Goal: Register for event/course

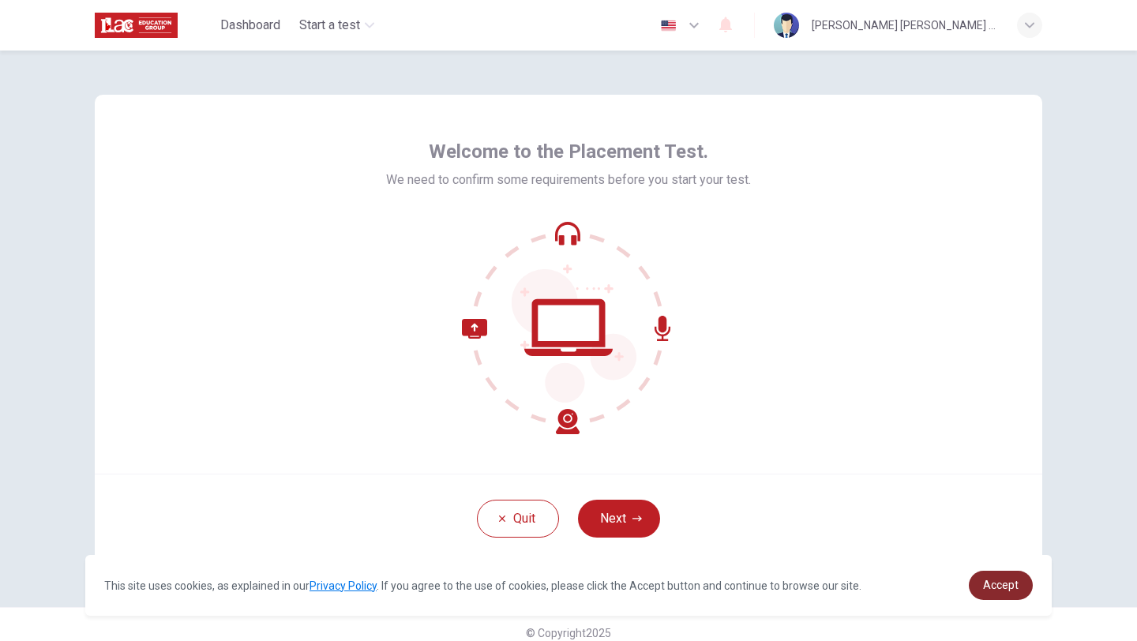
click at [1013, 583] on span "Accept" at bounding box center [1001, 585] width 36 height 13
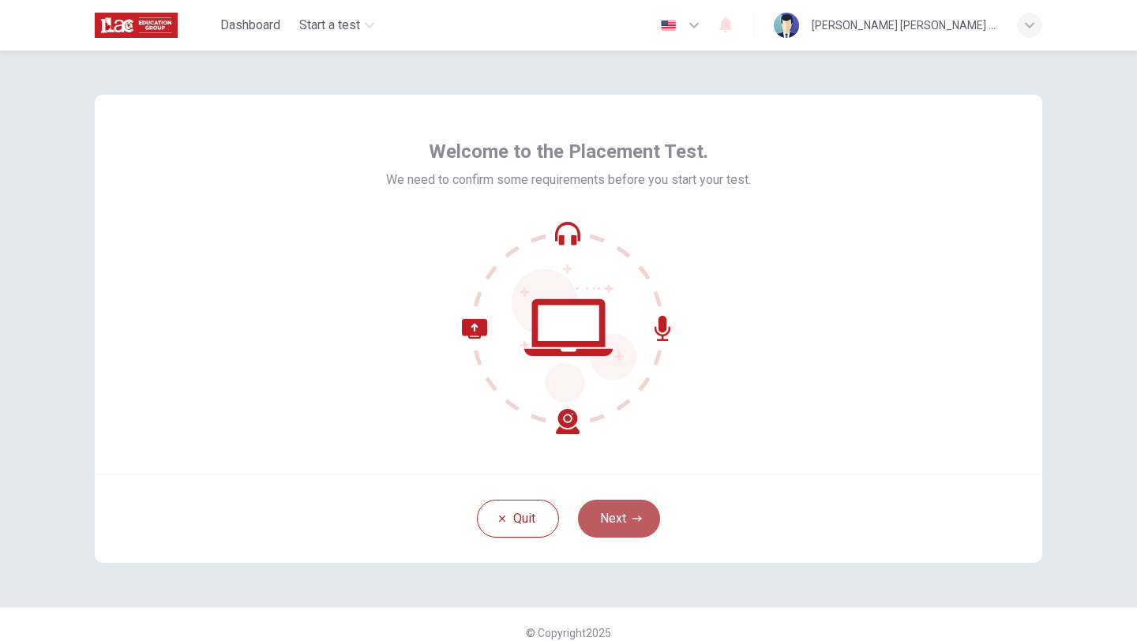
click at [620, 518] on button "Next" at bounding box center [619, 519] width 82 height 38
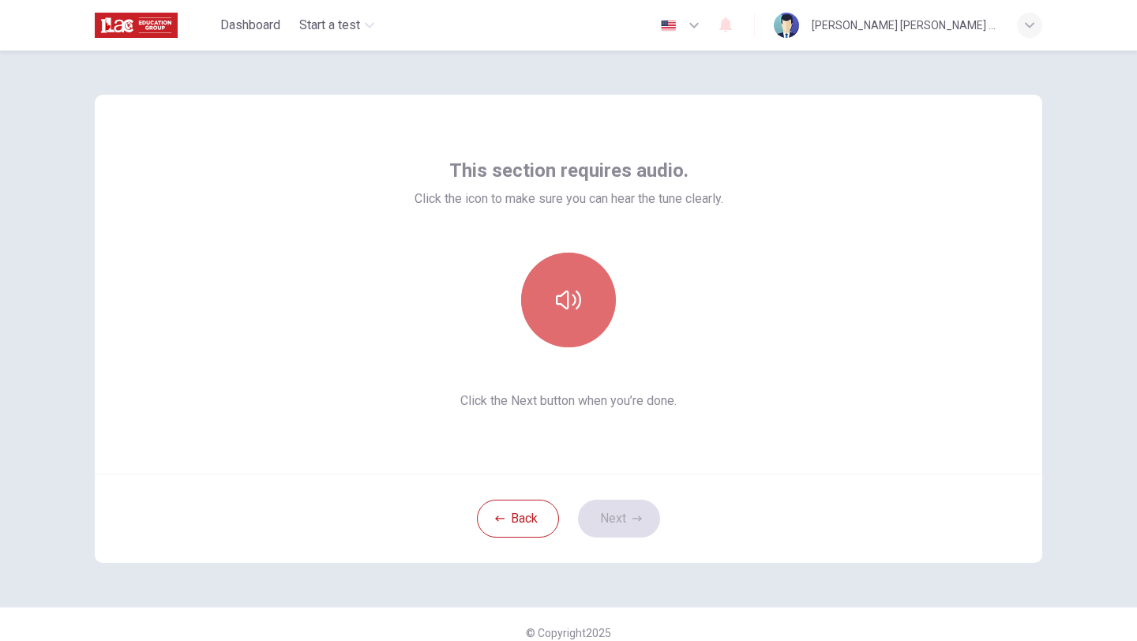
click at [566, 325] on button "button" at bounding box center [568, 300] width 95 height 95
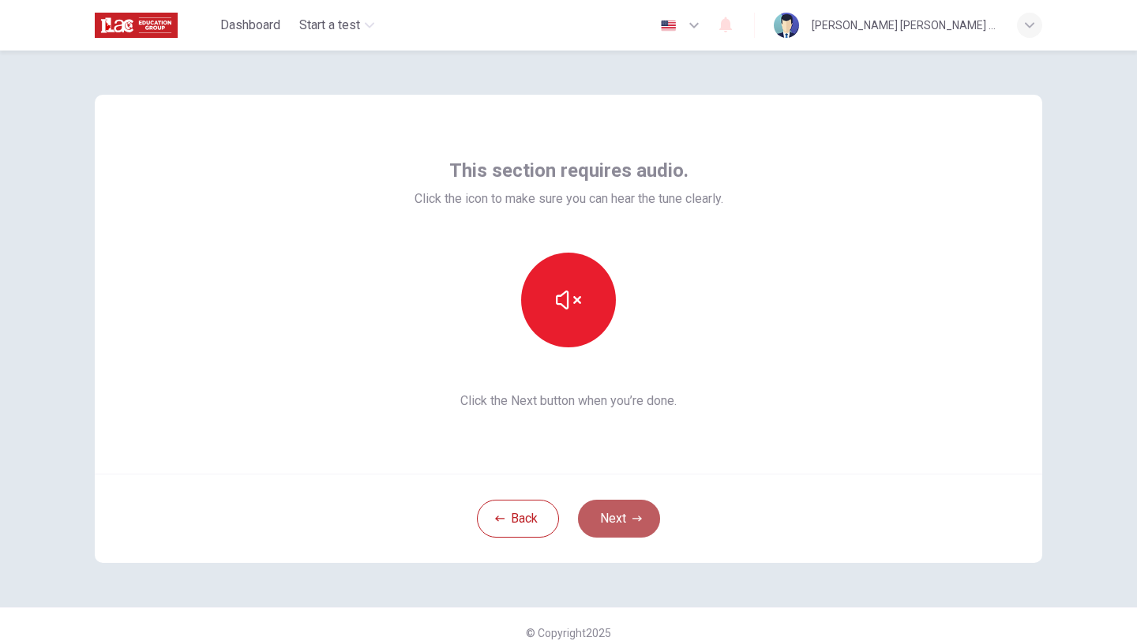
click at [619, 516] on button "Next" at bounding box center [619, 519] width 82 height 38
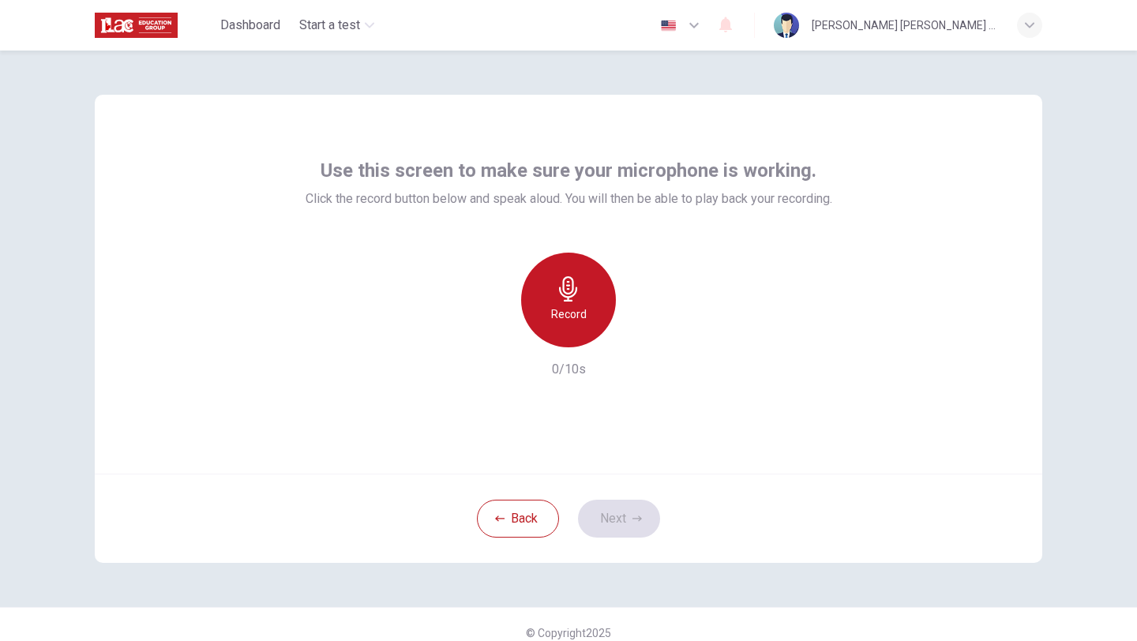
click at [585, 316] on div "Record" at bounding box center [568, 300] width 95 height 95
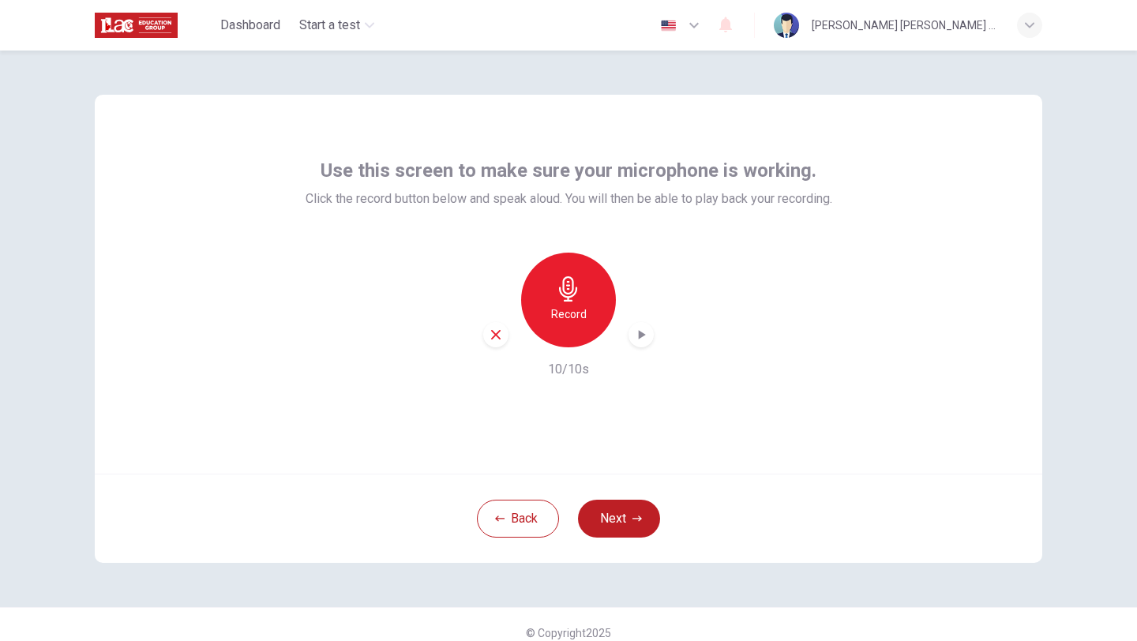
click at [639, 342] on icon "button" at bounding box center [641, 335] width 16 height 16
click at [570, 314] on h6 "Record" at bounding box center [569, 314] width 36 height 19
click at [644, 338] on icon "button" at bounding box center [641, 335] width 16 height 16
click at [636, 524] on button "Next" at bounding box center [619, 519] width 82 height 38
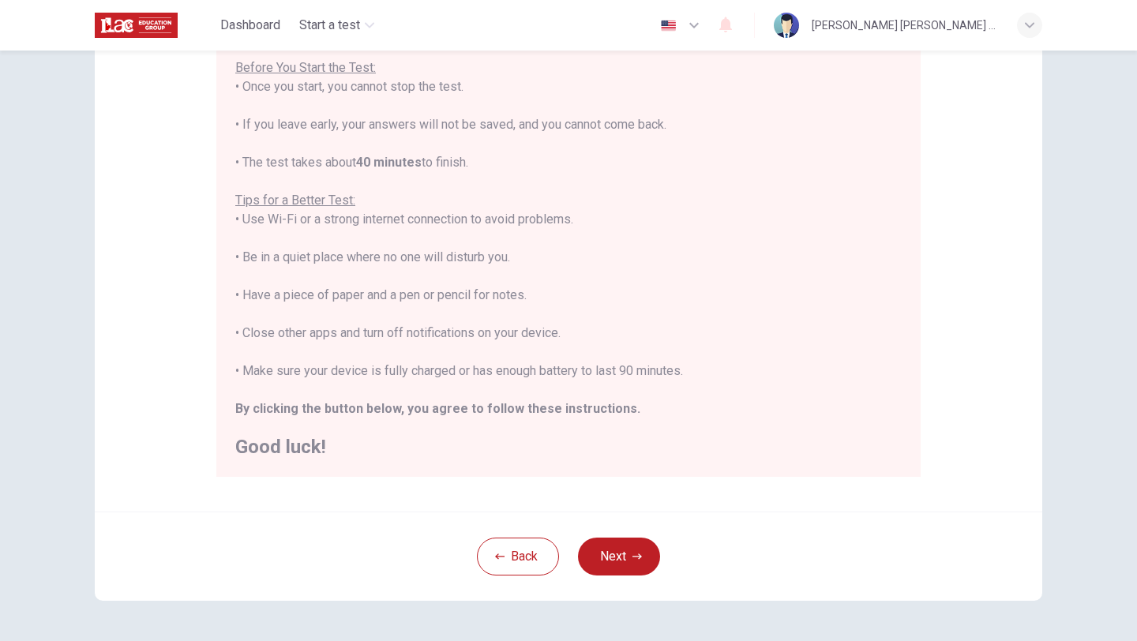
scroll to position [237, 0]
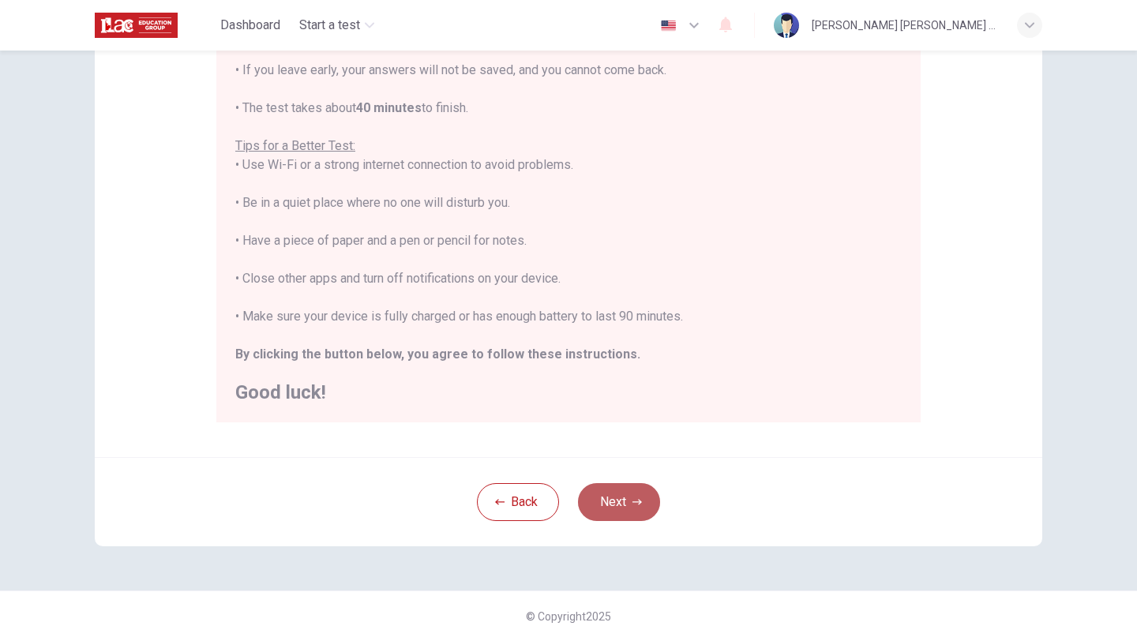
click at [604, 502] on button "Next" at bounding box center [619, 502] width 82 height 38
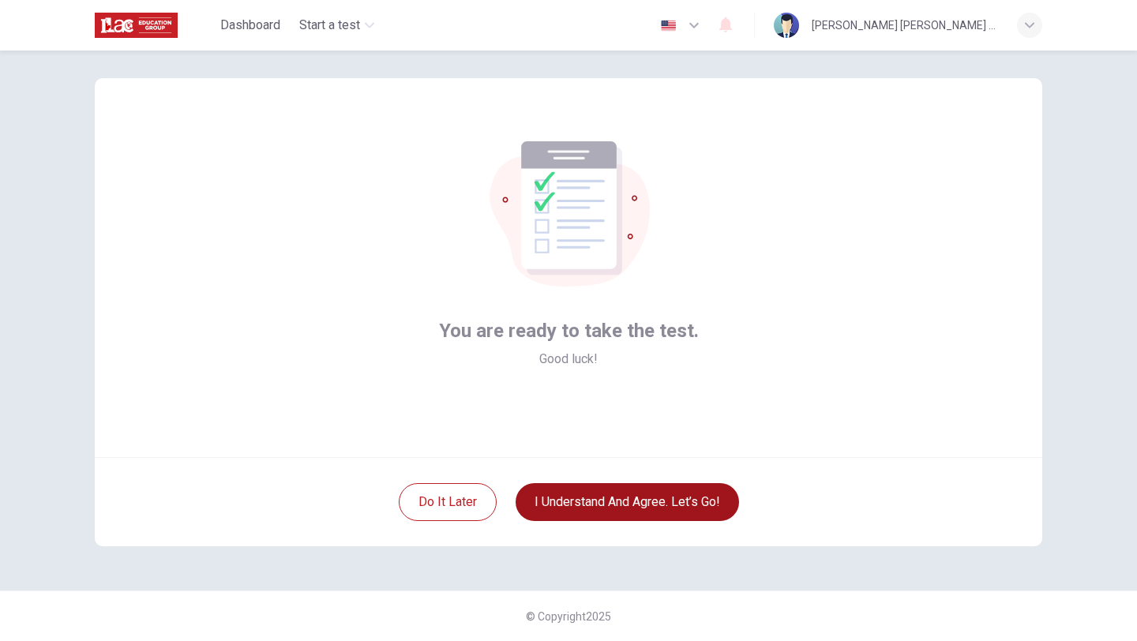
scroll to position [17, 0]
click at [610, 505] on button "I understand and agree. Let’s go!" at bounding box center [628, 502] width 224 height 38
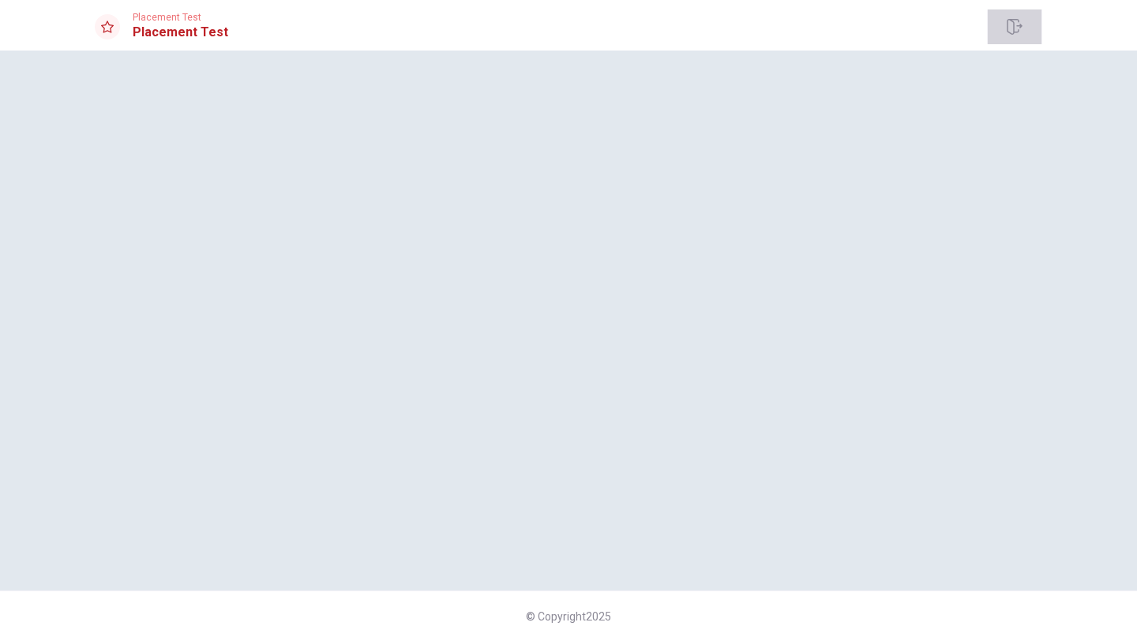
click at [1025, 32] on button "button" at bounding box center [1014, 26] width 55 height 35
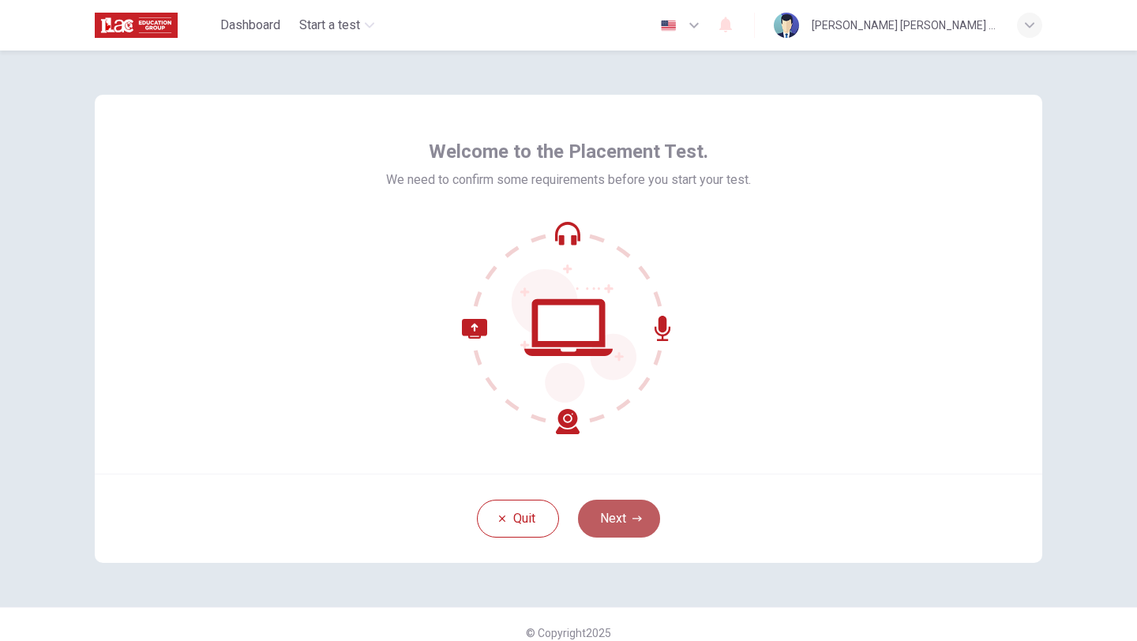
click at [618, 513] on button "Next" at bounding box center [619, 519] width 82 height 38
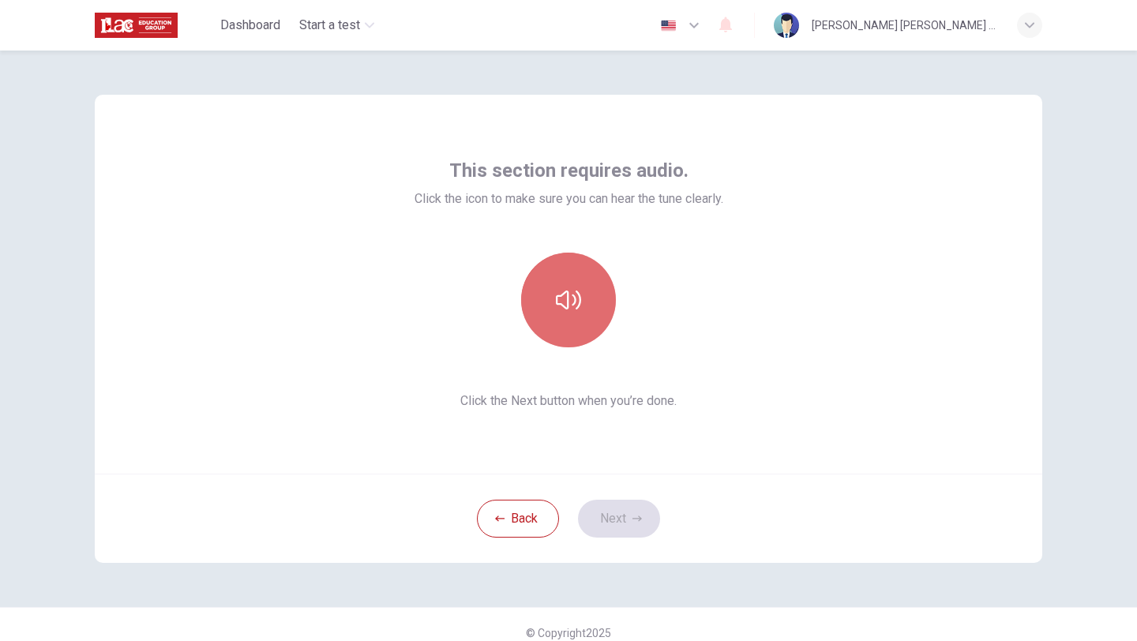
click at [584, 314] on button "button" at bounding box center [568, 300] width 95 height 95
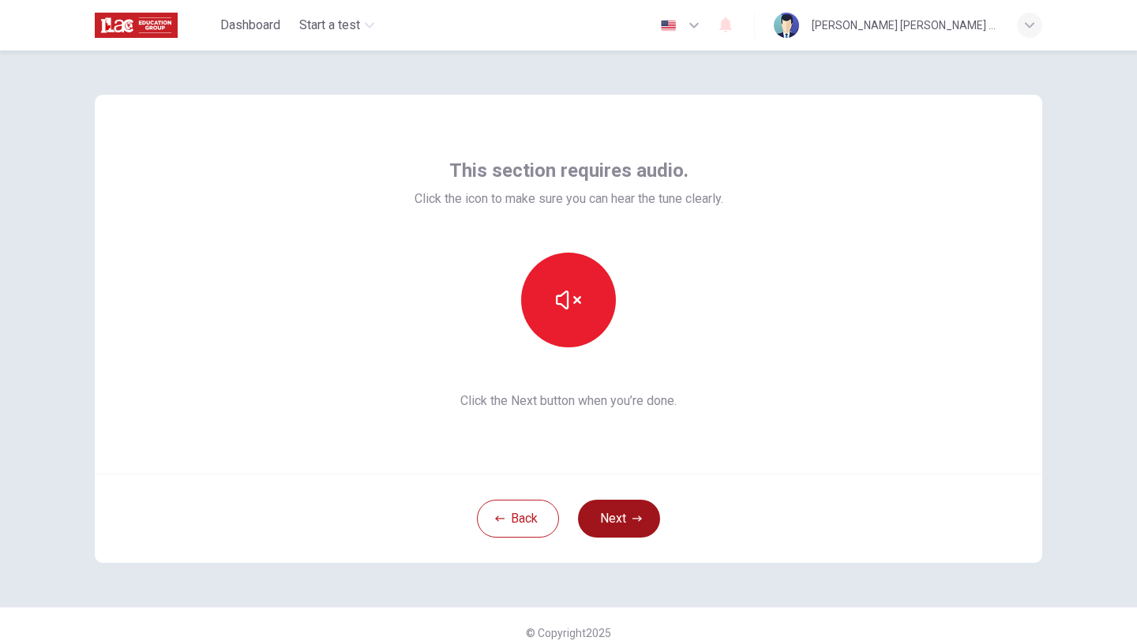
click at [613, 521] on button "Next" at bounding box center [619, 519] width 82 height 38
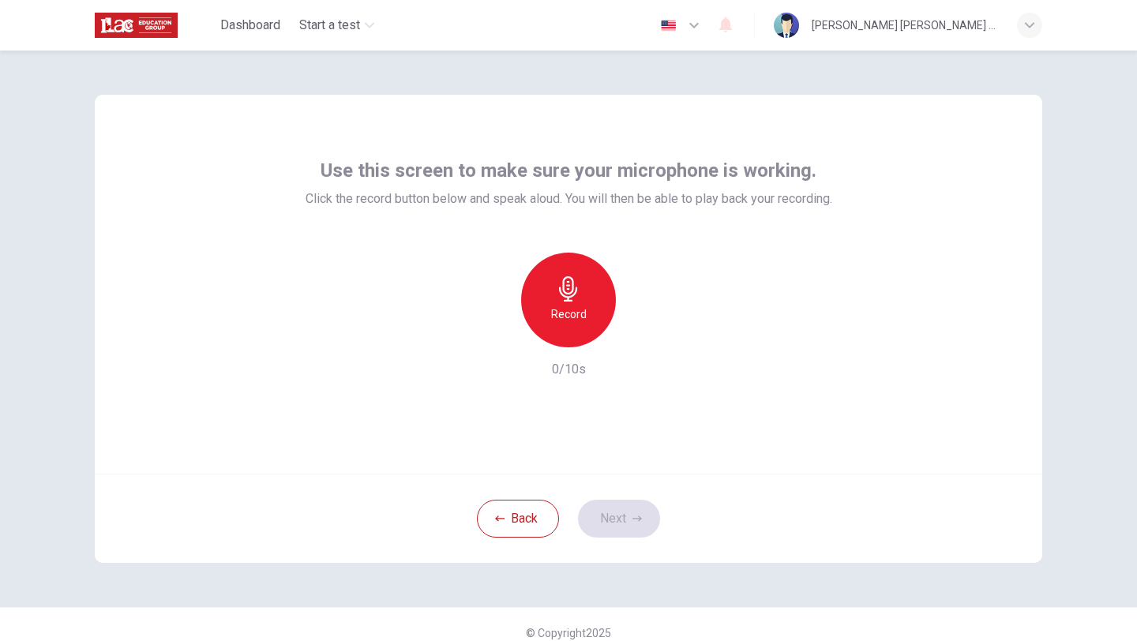
click at [578, 319] on h6 "Record" at bounding box center [569, 314] width 36 height 19
click at [619, 517] on button "Next" at bounding box center [619, 519] width 82 height 38
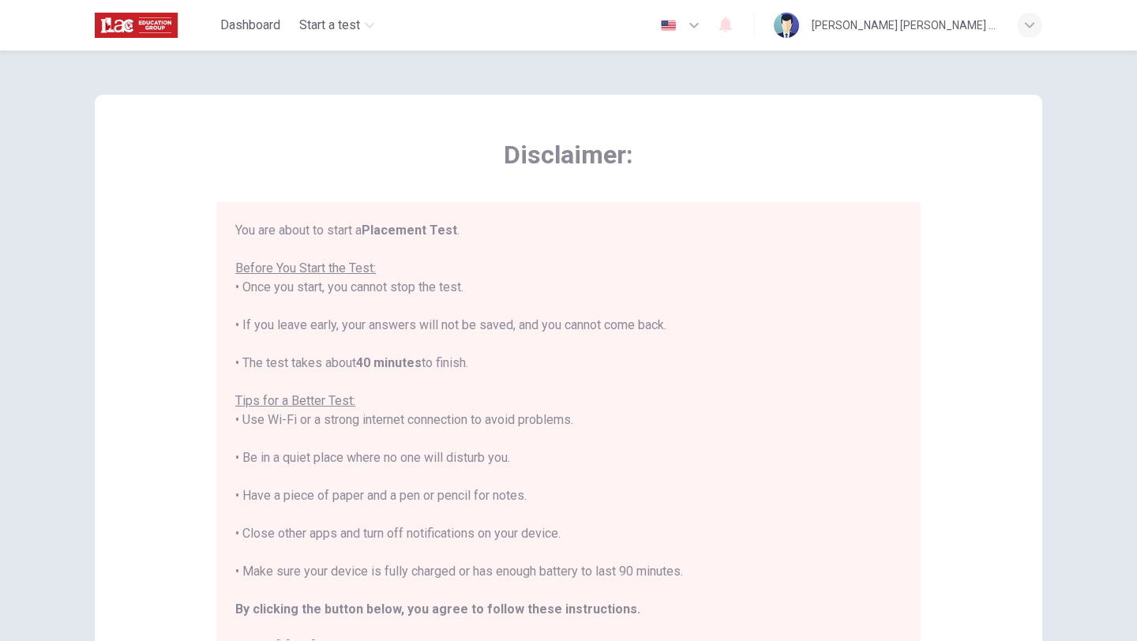
scroll to position [18, 0]
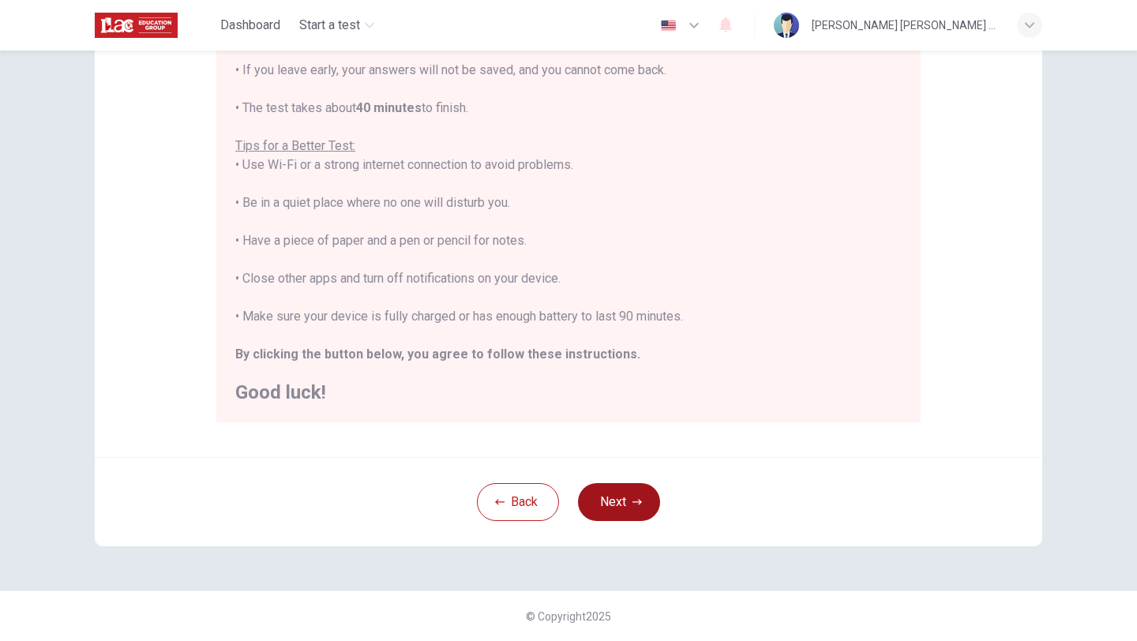
click at [622, 510] on button "Next" at bounding box center [619, 502] width 82 height 38
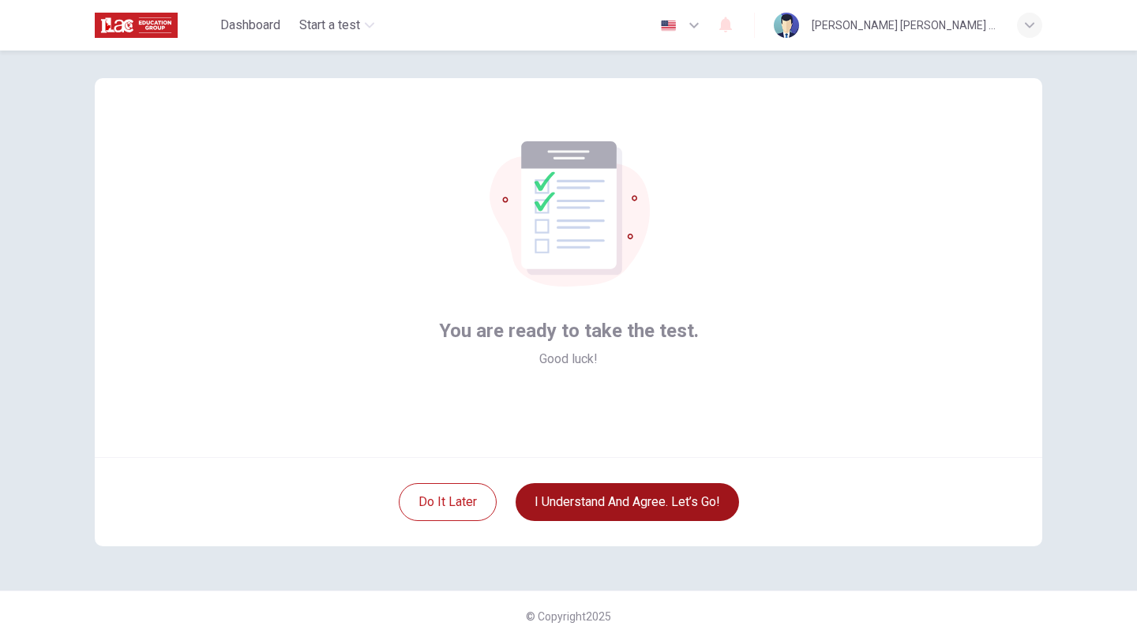
scroll to position [17, 0]
click at [622, 509] on button "I understand and agree. Let’s go!" at bounding box center [628, 502] width 224 height 38
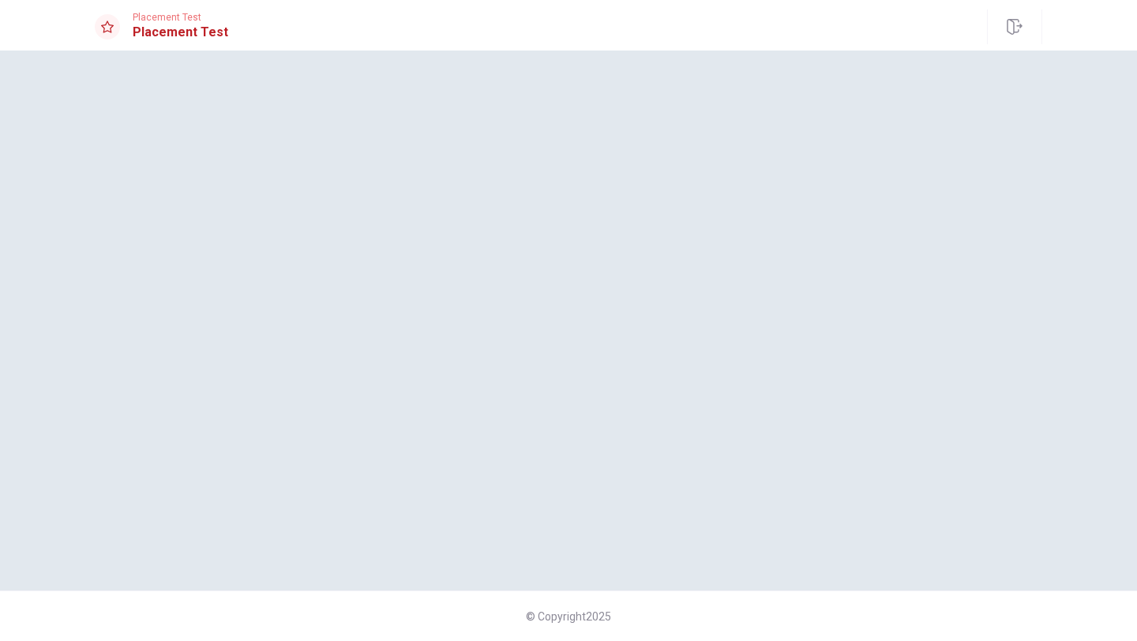
click at [164, 38] on h1 "Placement Test" at bounding box center [181, 32] width 96 height 19
